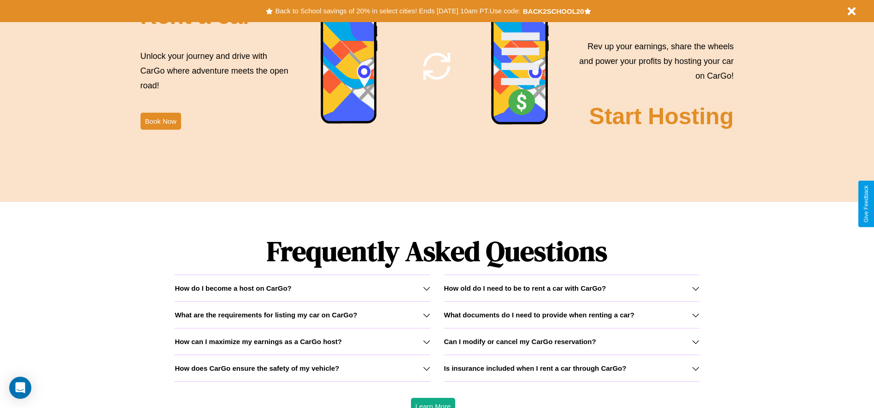
scroll to position [1321, 0]
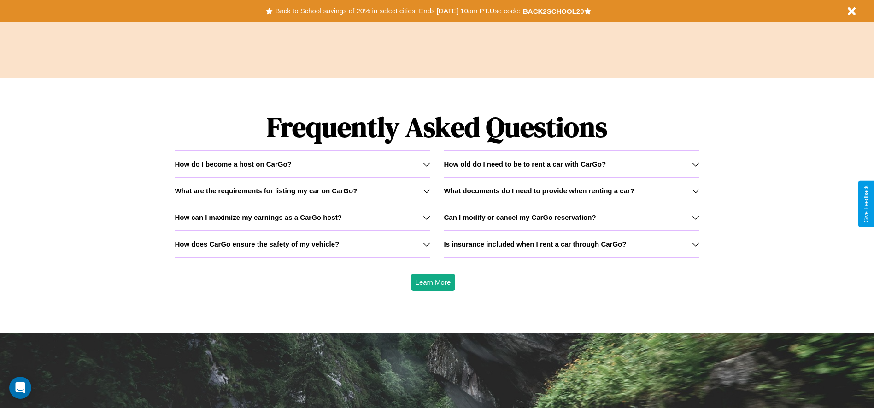
click at [426, 217] on icon at bounding box center [426, 217] width 7 height 7
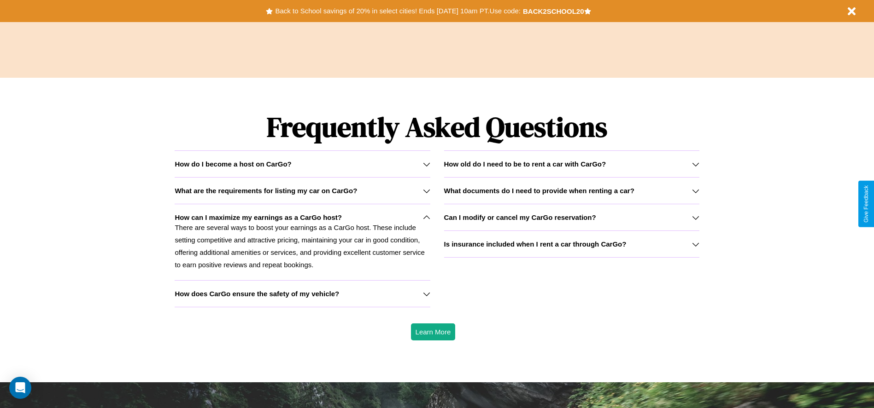
click at [302, 164] on div "How do I become a host on CarGo?" at bounding box center [302, 164] width 255 height 8
click at [426, 294] on icon at bounding box center [426, 294] width 7 height 7
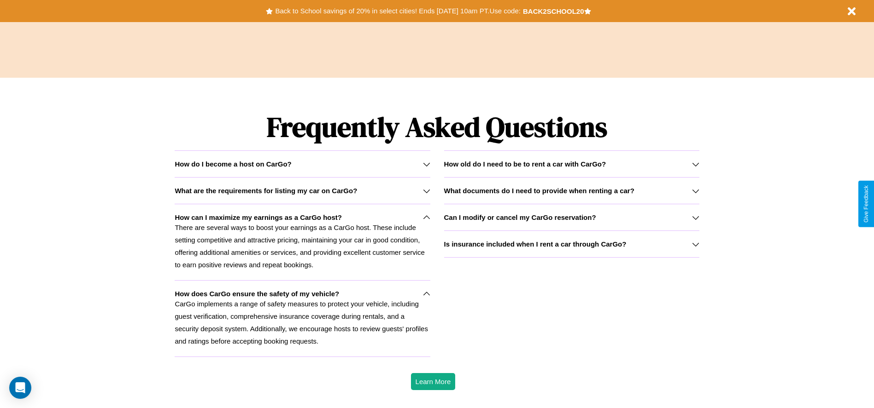
click at [571, 164] on h3 "How old do I need to be to rent a car with CarGo?" at bounding box center [525, 164] width 162 height 8
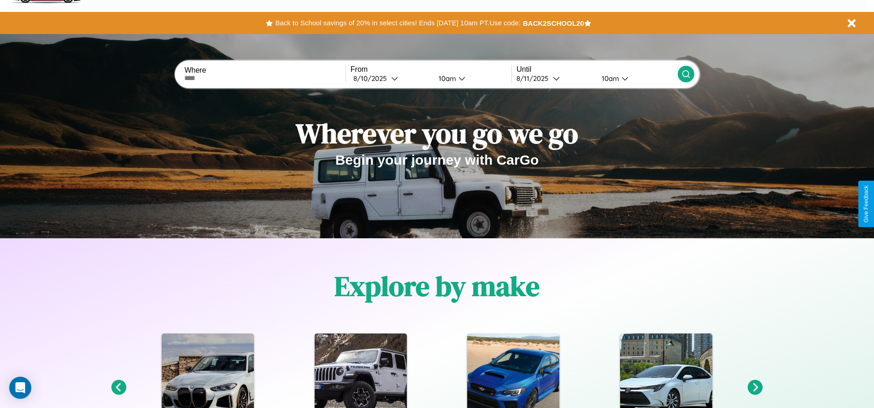
scroll to position [0, 0]
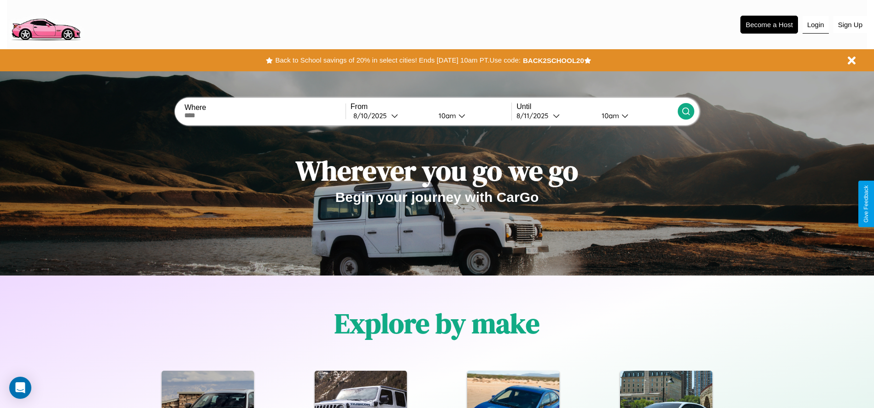
click at [815, 24] on button "Login" at bounding box center [815, 24] width 26 height 17
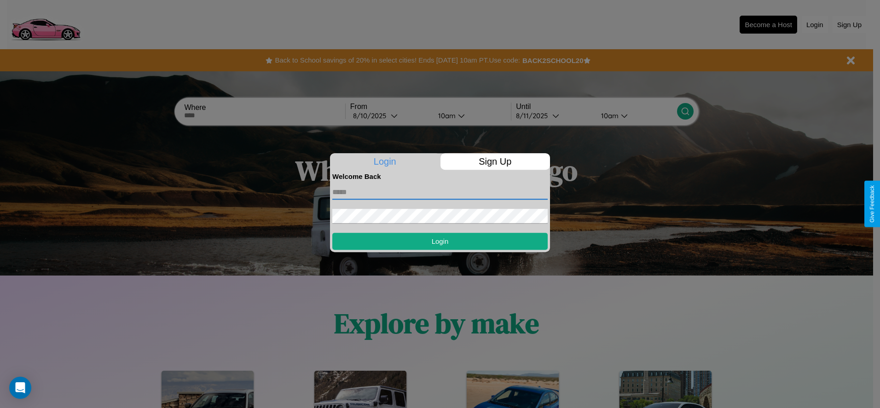
click at [440, 192] on input "text" at bounding box center [440, 192] width 216 height 15
type input "**********"
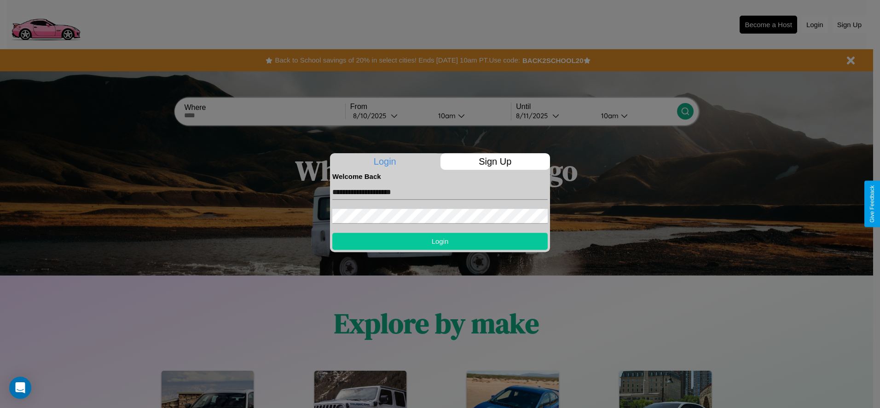
click at [440, 241] on button "Login" at bounding box center [440, 241] width 216 height 17
